Goal: Task Accomplishment & Management: Manage account settings

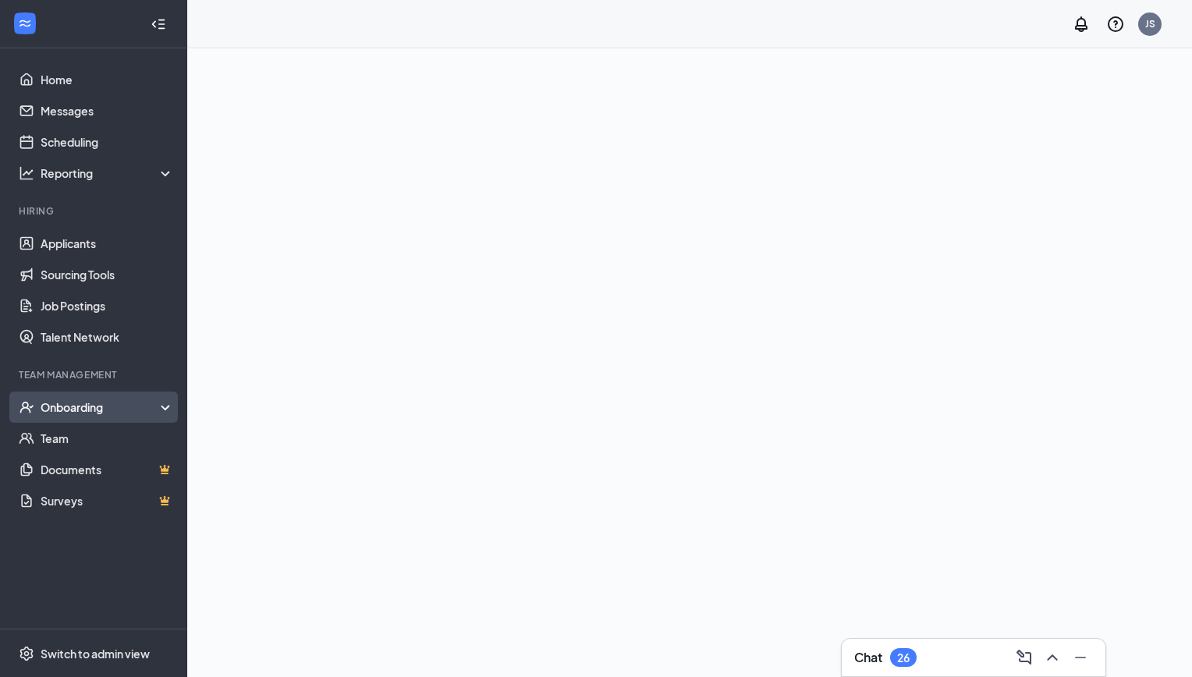
click at [81, 410] on div "Onboarding" at bounding box center [101, 408] width 120 height 16
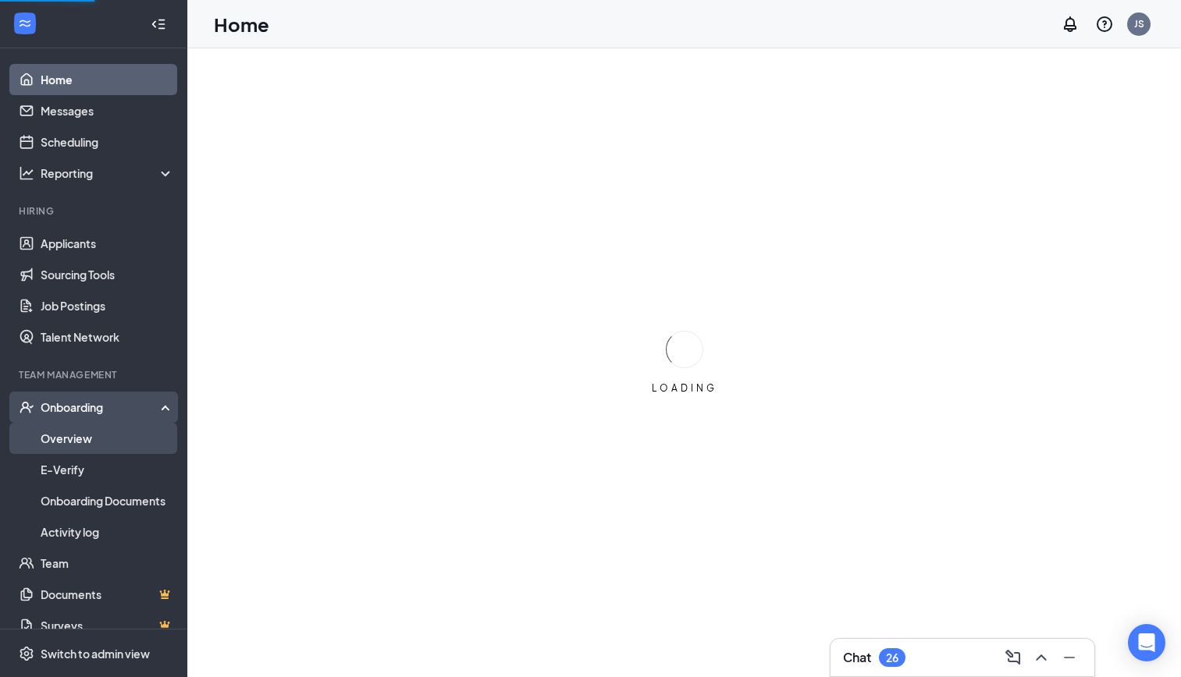
click at [78, 435] on link "Overview" at bounding box center [107, 438] width 133 height 31
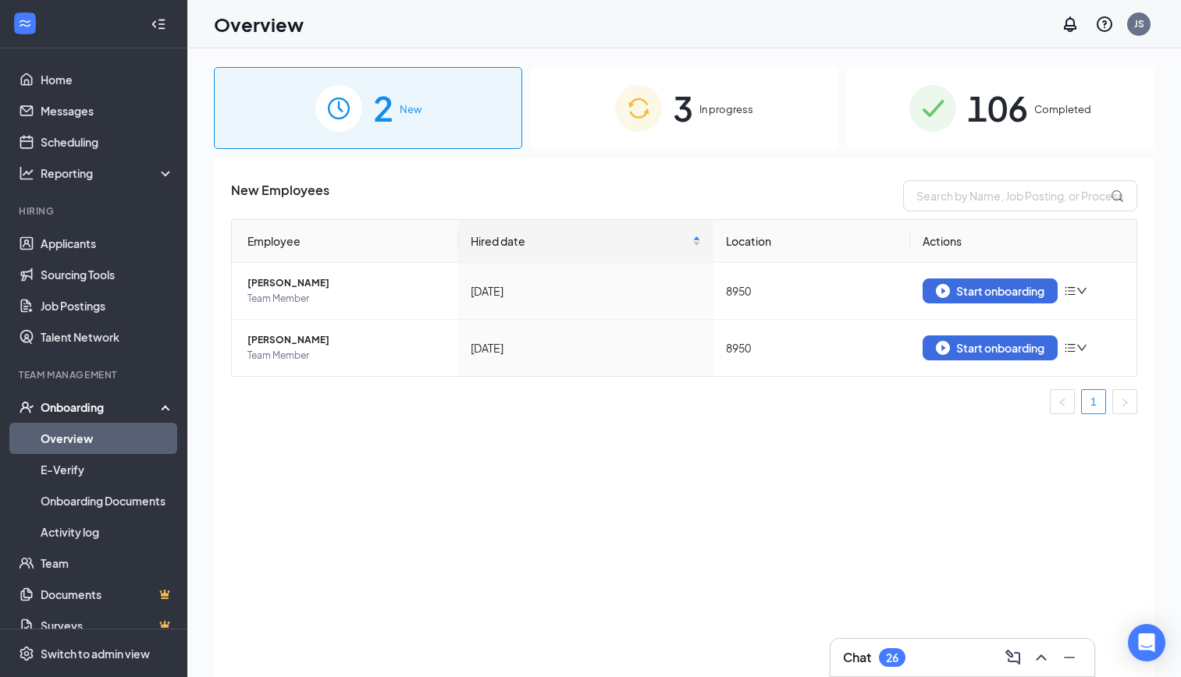
drag, startPoint x: 1001, startPoint y: 110, endPoint x: 979, endPoint y: 132, distance: 30.9
click at [1003, 110] on span "106" at bounding box center [997, 108] width 61 height 54
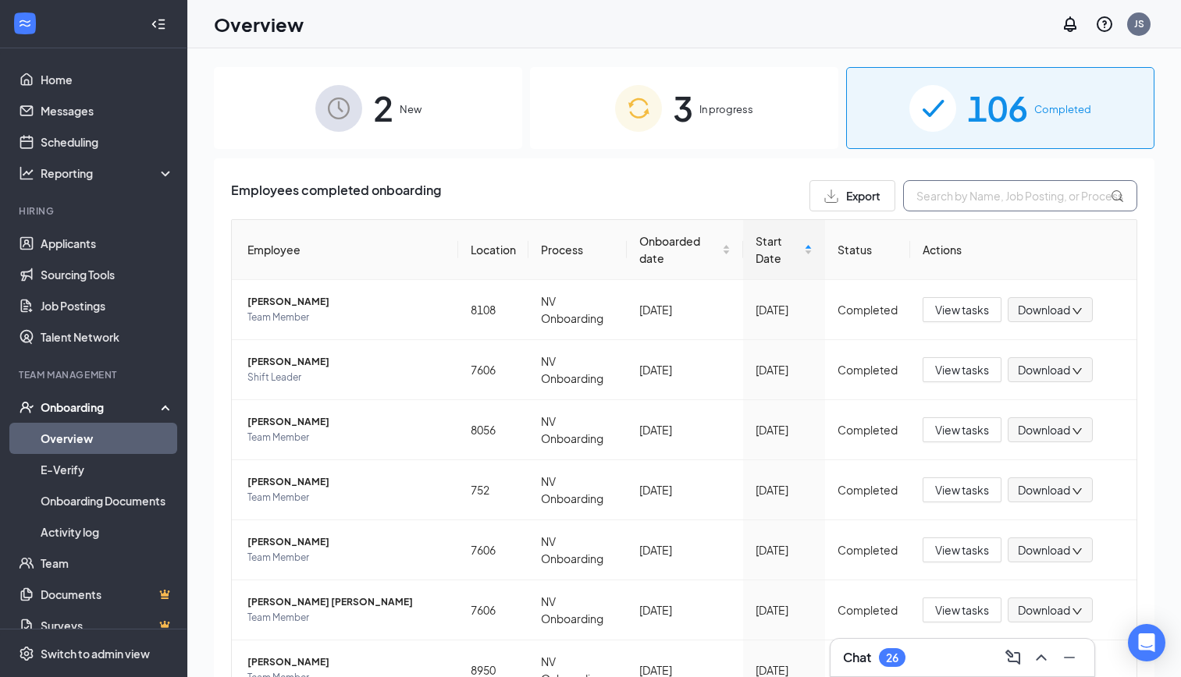
click at [929, 188] on input "text" at bounding box center [1020, 195] width 234 height 31
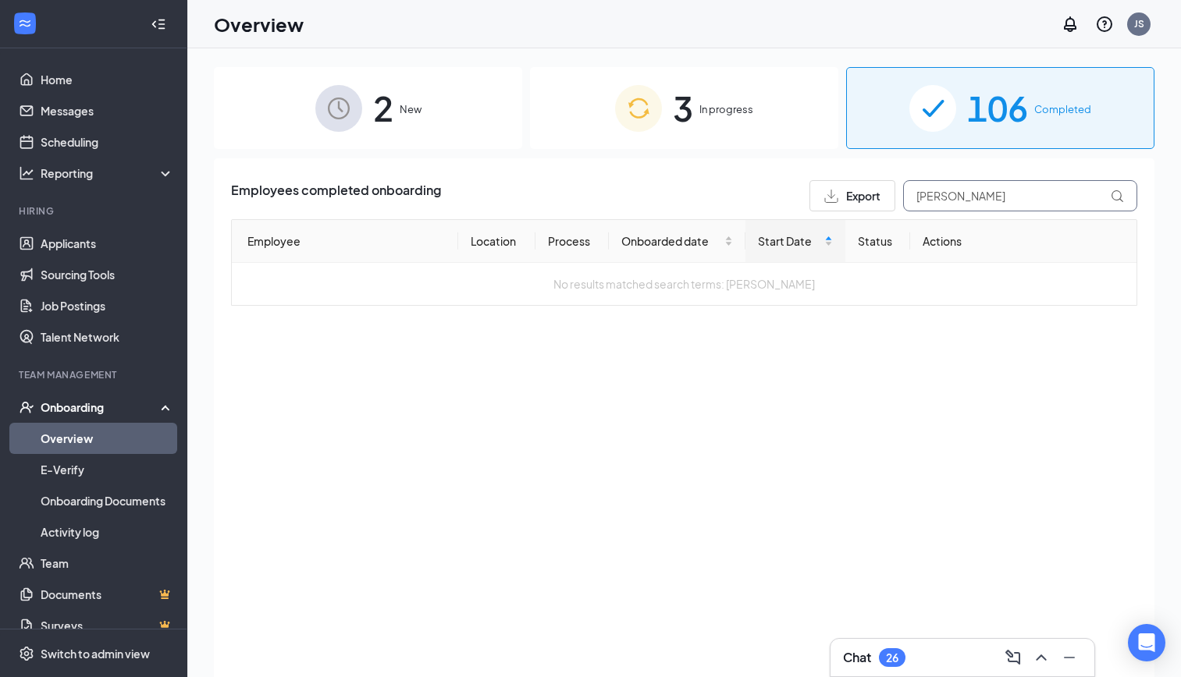
type input "[PERSON_NAME]"
click at [705, 110] on span "In progress" at bounding box center [726, 109] width 54 height 16
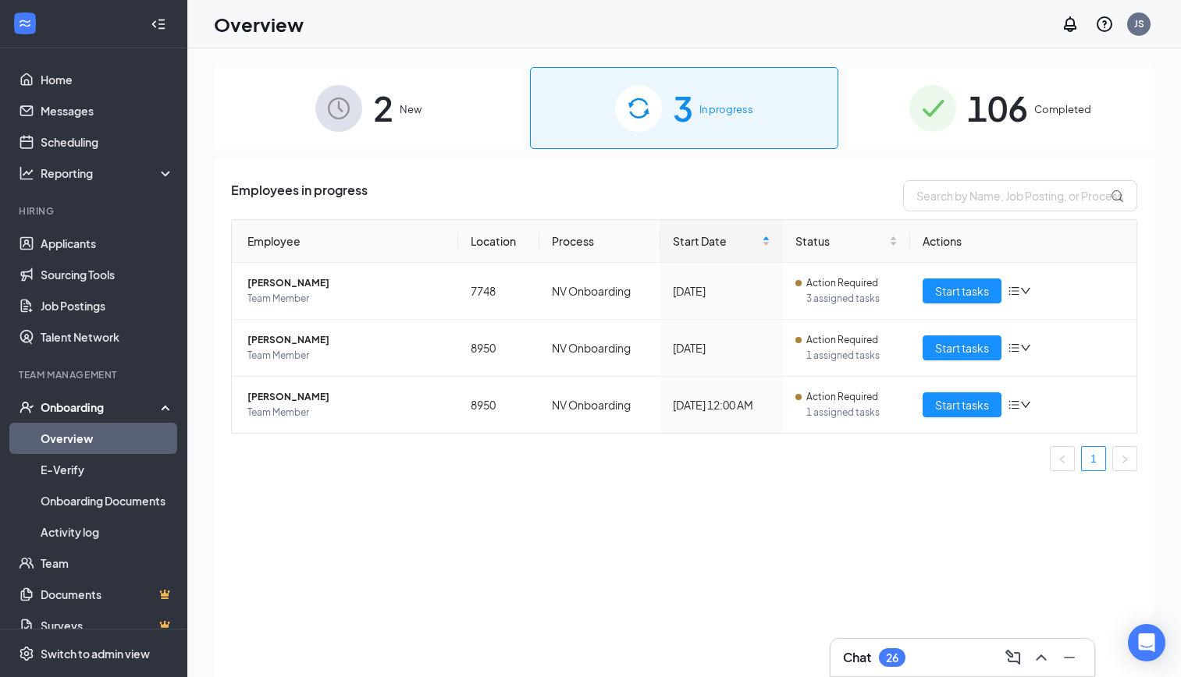
click at [411, 112] on span "New" at bounding box center [411, 109] width 22 height 16
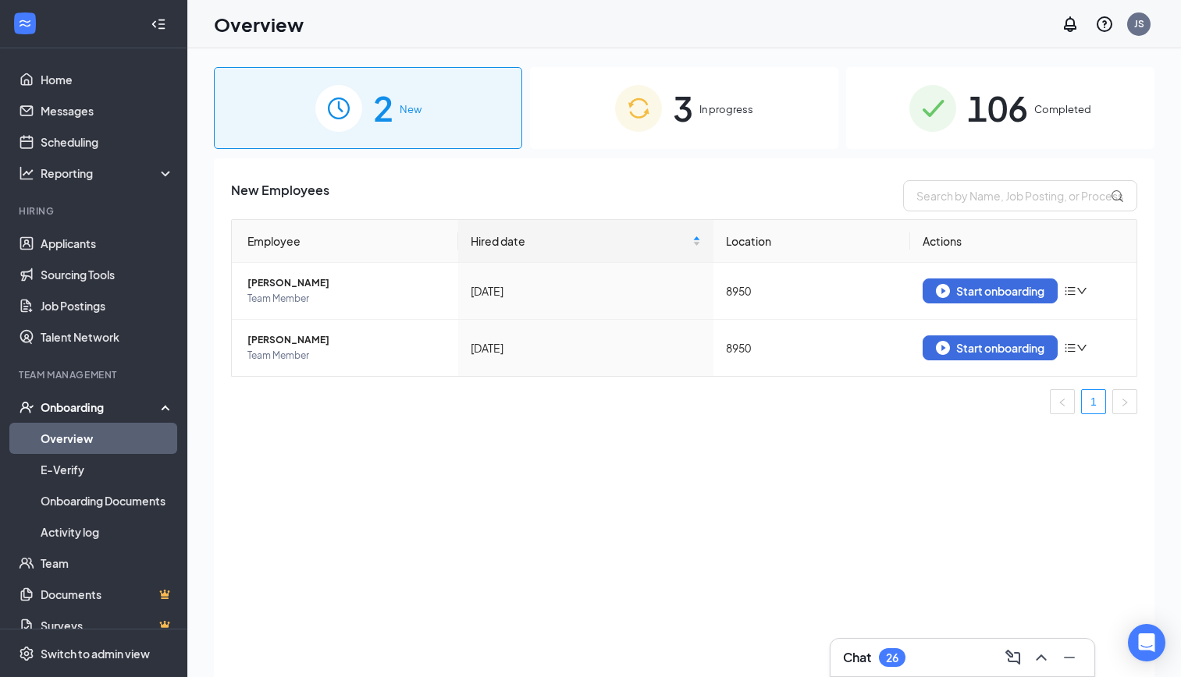
click at [1008, 105] on span "106" at bounding box center [997, 108] width 61 height 54
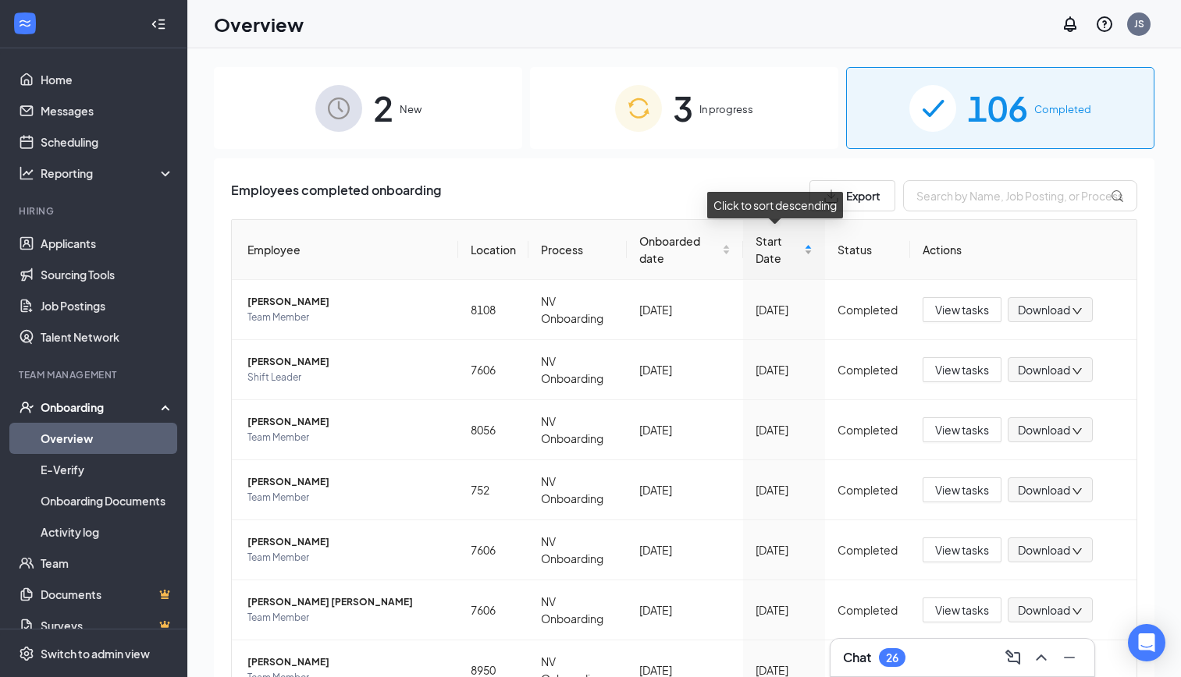
click at [798, 247] on div "Start Date" at bounding box center [783, 250] width 57 height 34
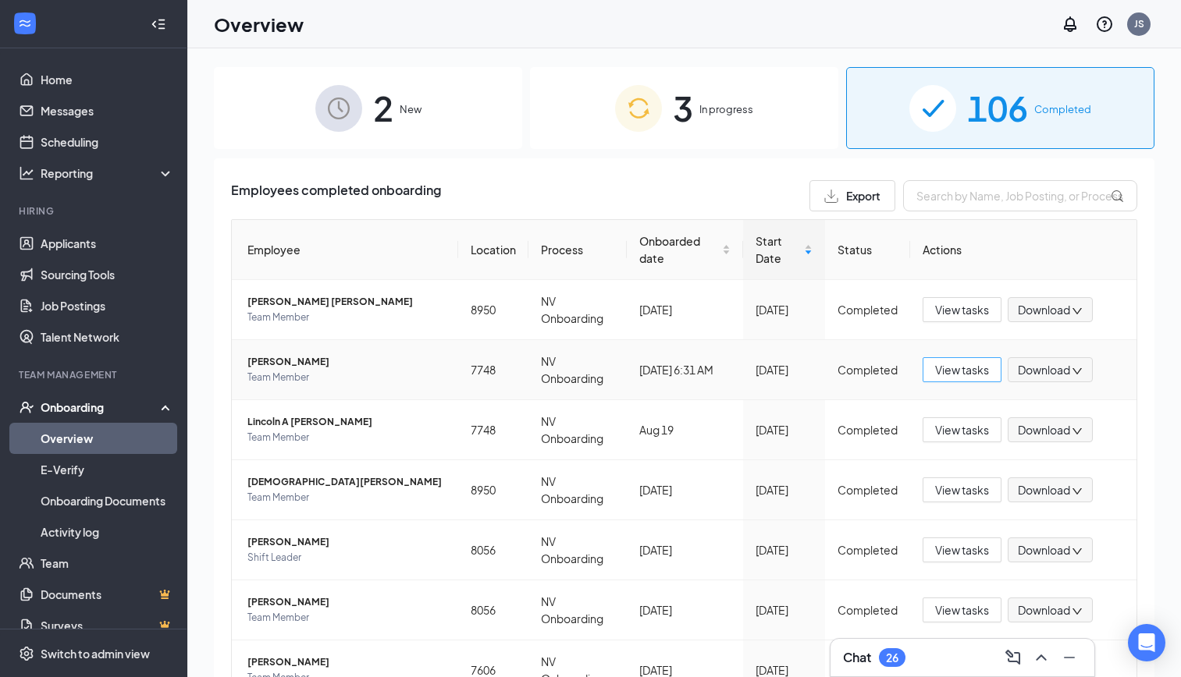
click at [962, 373] on span "View tasks" at bounding box center [962, 369] width 54 height 17
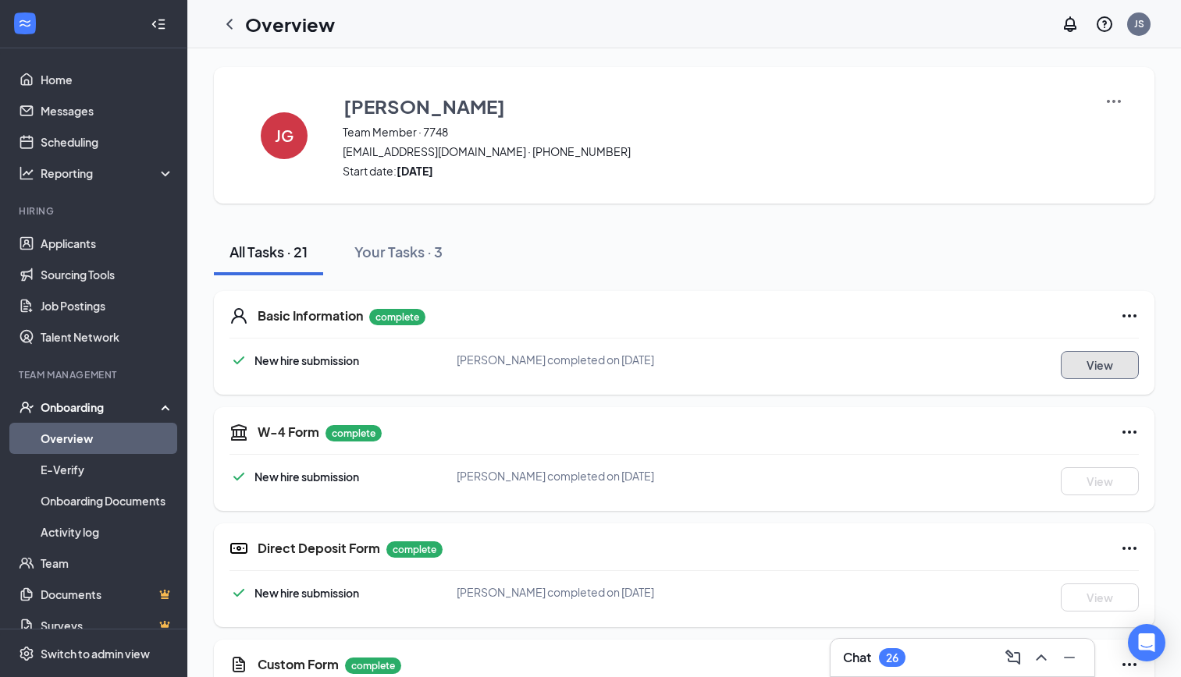
click at [1096, 371] on button "View" at bounding box center [1100, 365] width 78 height 28
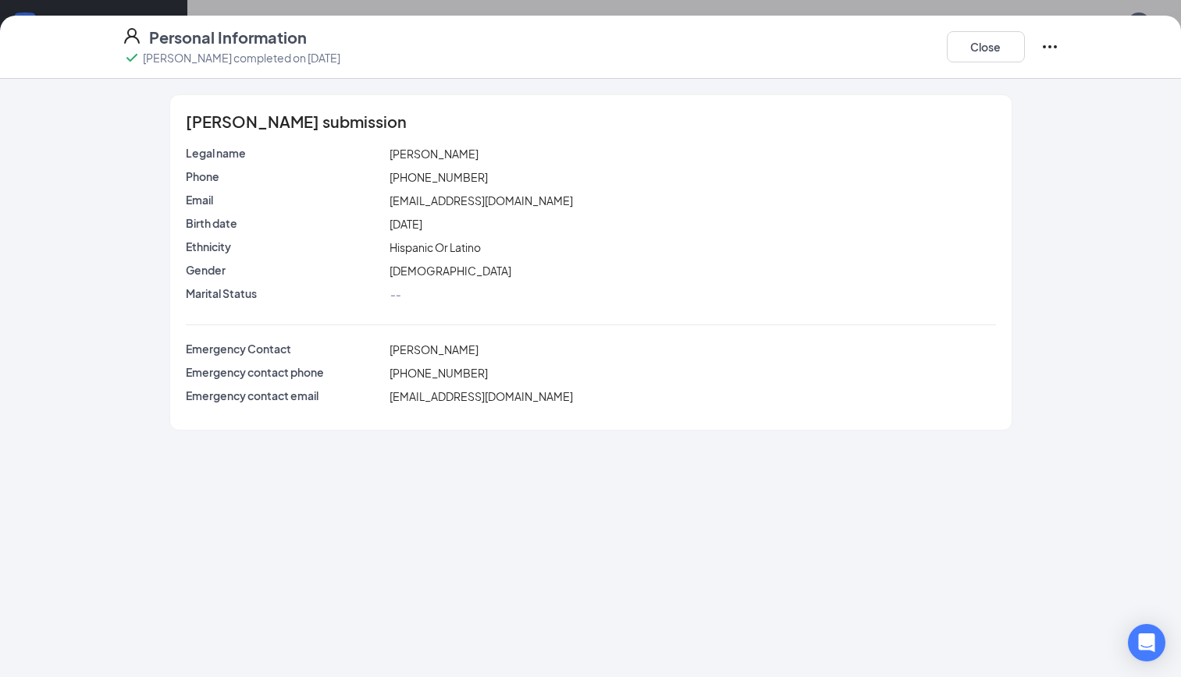
click at [1047, 49] on icon "Ellipses" at bounding box center [1049, 46] width 19 height 19
click at [1062, 80] on span "Restart" at bounding box center [1079, 79] width 37 height 16
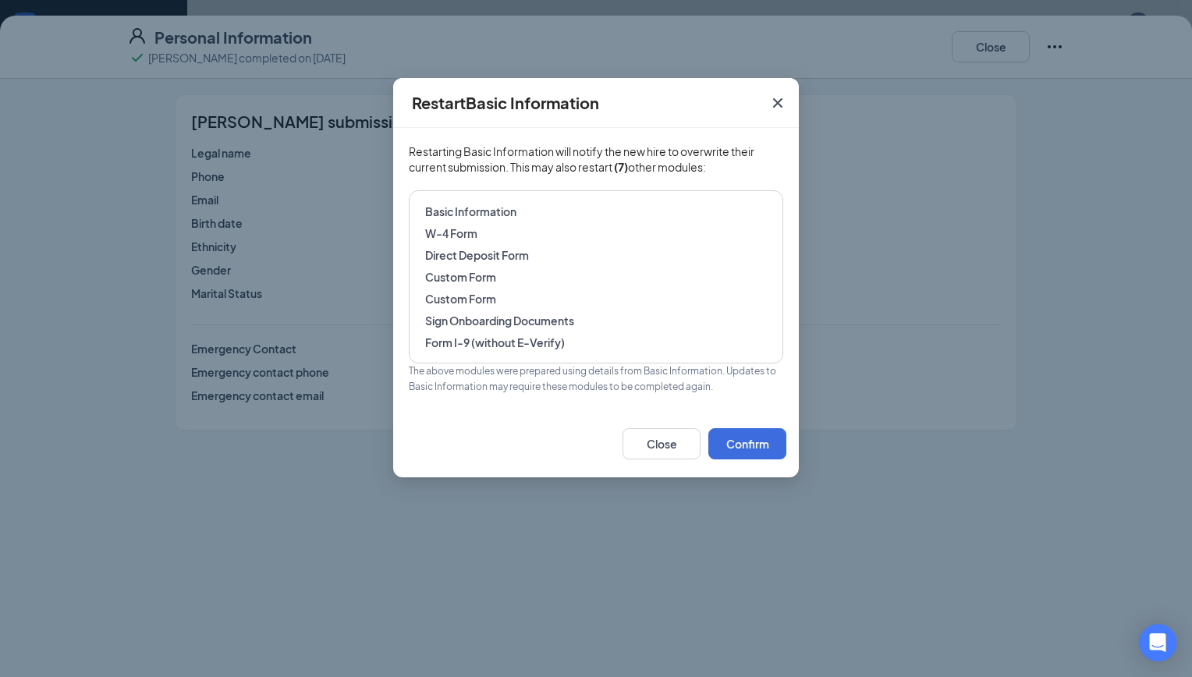
click at [499, 213] on span "Basic Information" at bounding box center [596, 212] width 342 height 16
click at [740, 451] on button "Confirm" at bounding box center [748, 443] width 78 height 31
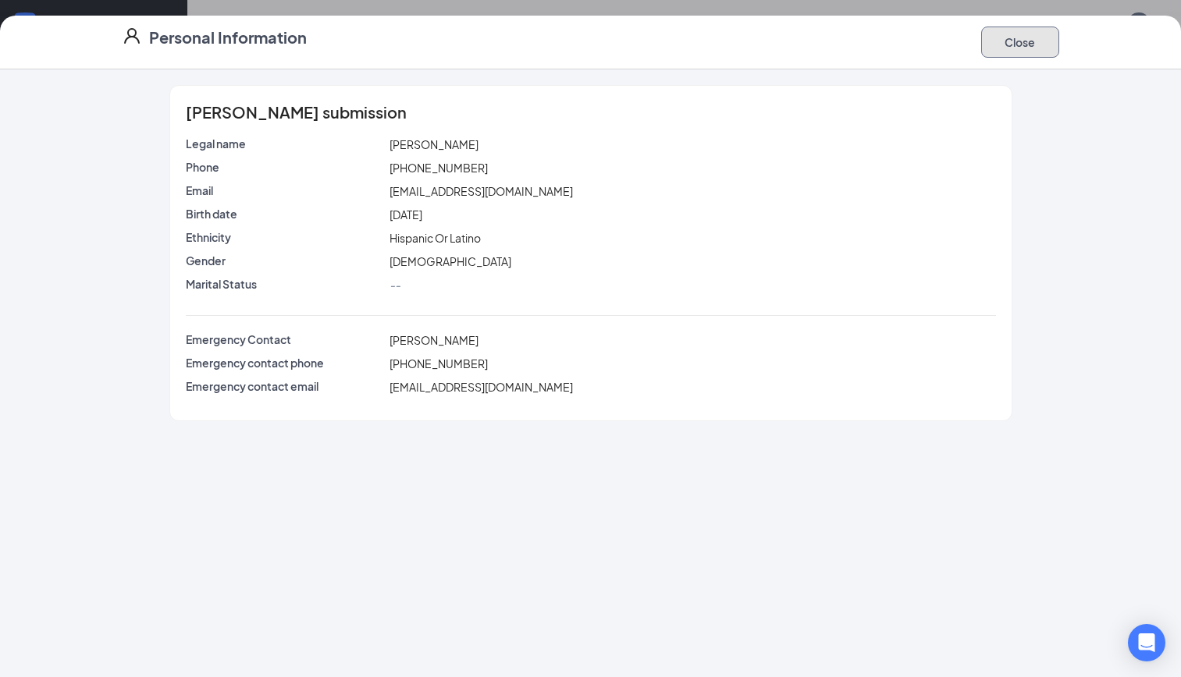
click at [1014, 41] on button "Close" at bounding box center [1020, 42] width 78 height 31
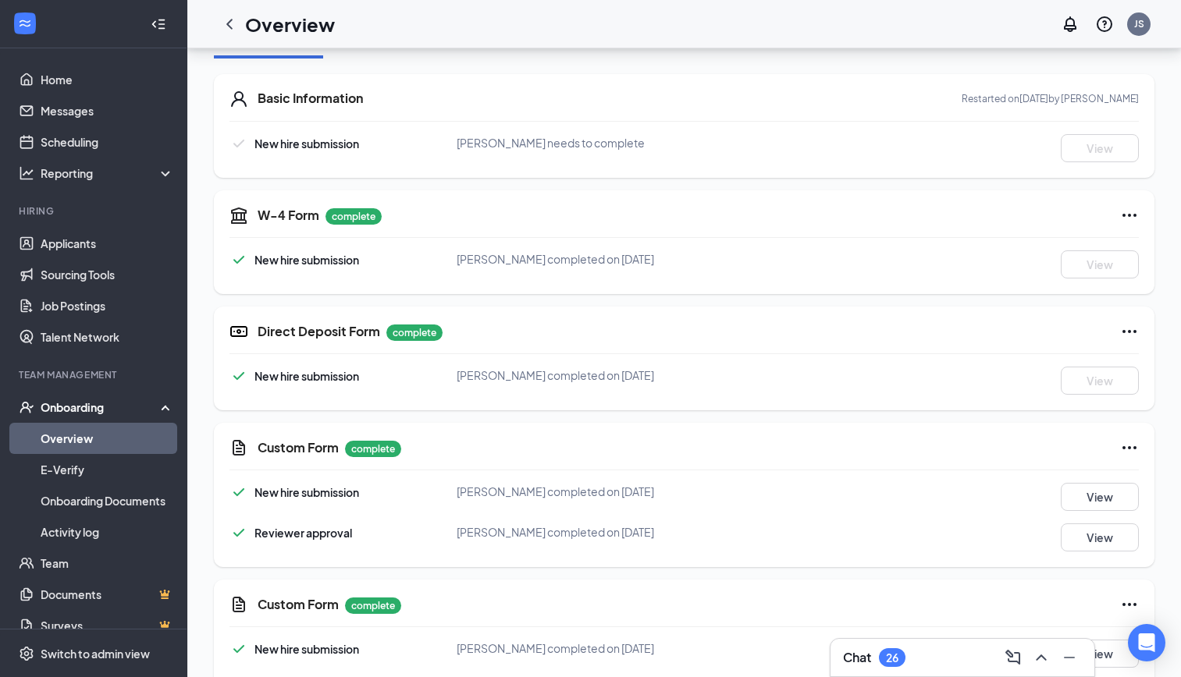
scroll to position [234, 0]
